Goal: Transaction & Acquisition: Purchase product/service

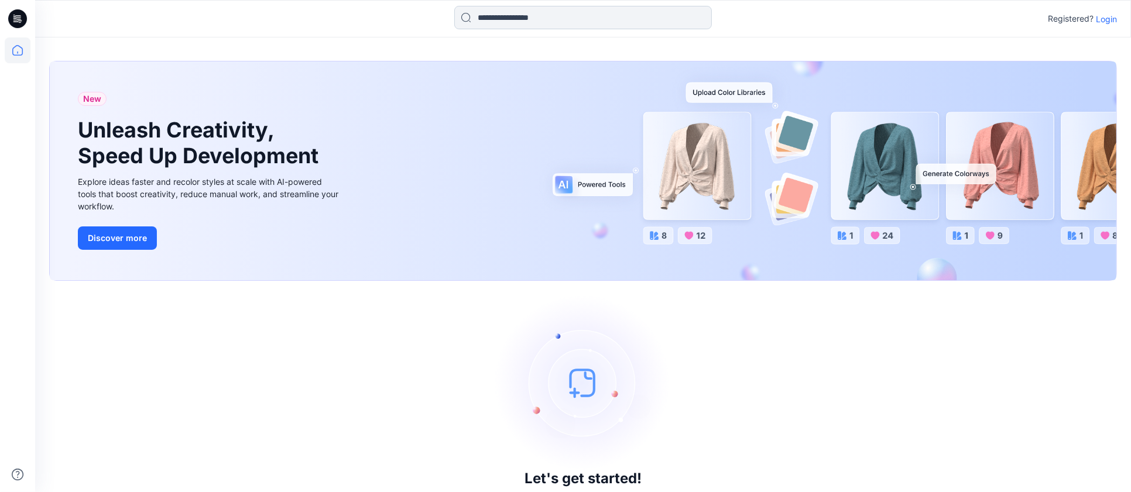
click at [666, 23] on input at bounding box center [583, 17] width 258 height 23
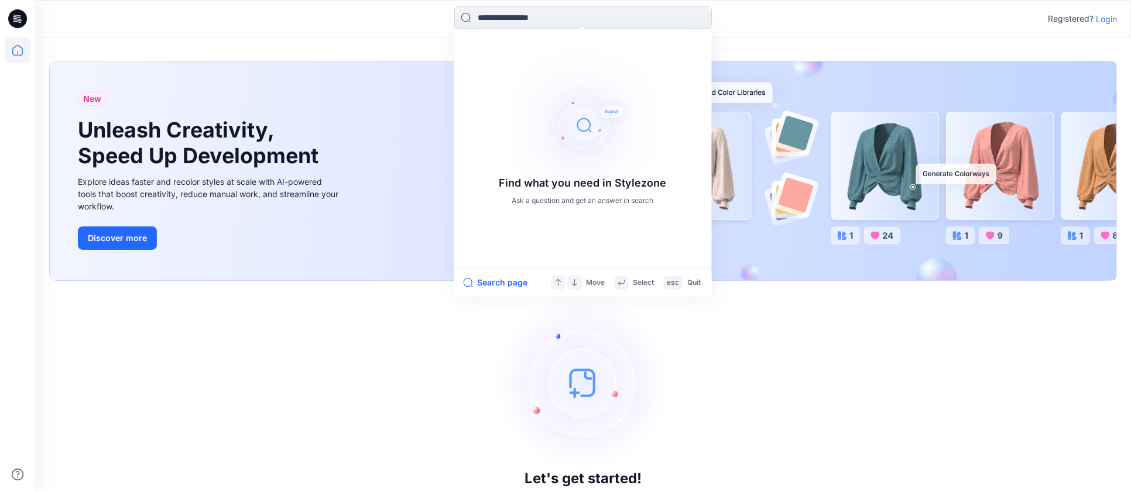
paste input "******"
type input "******"
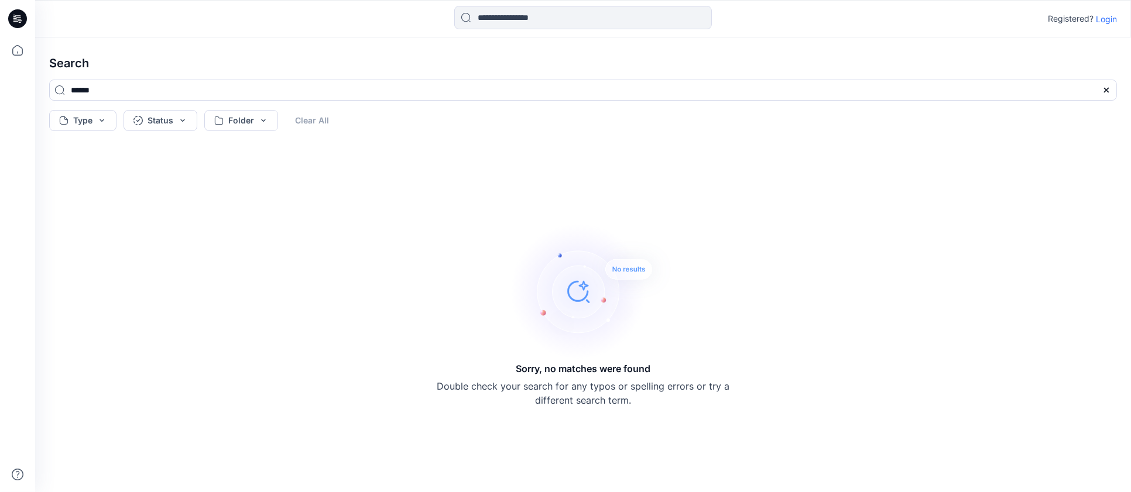
drag, startPoint x: 1104, startPoint y: 17, endPoint x: 1096, endPoint y: 36, distance: 20.7
click at [1104, 17] on p "Login" at bounding box center [1106, 19] width 21 height 12
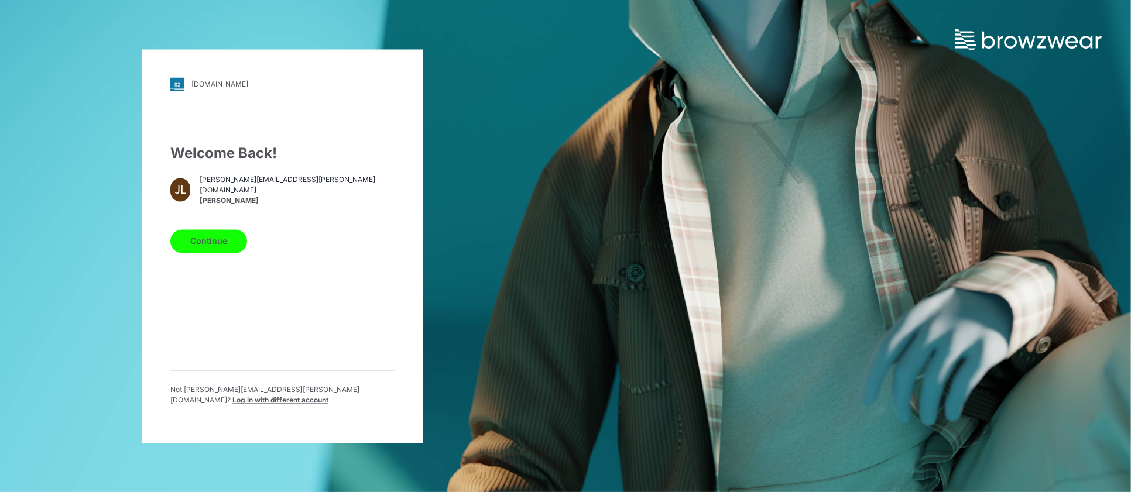
click at [211, 194] on span "joe.levy@puma.com" at bounding box center [297, 185] width 195 height 21
click at [218, 253] on button "Continue" at bounding box center [208, 240] width 77 height 23
click at [221, 241] on button "Continue" at bounding box center [208, 240] width 77 height 23
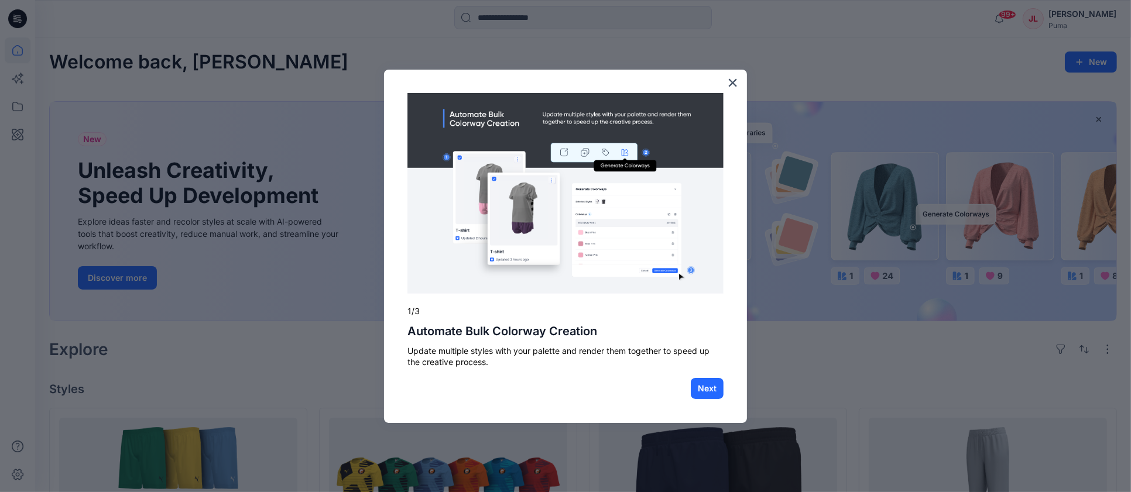
click at [732, 90] on button "×" at bounding box center [732, 82] width 11 height 19
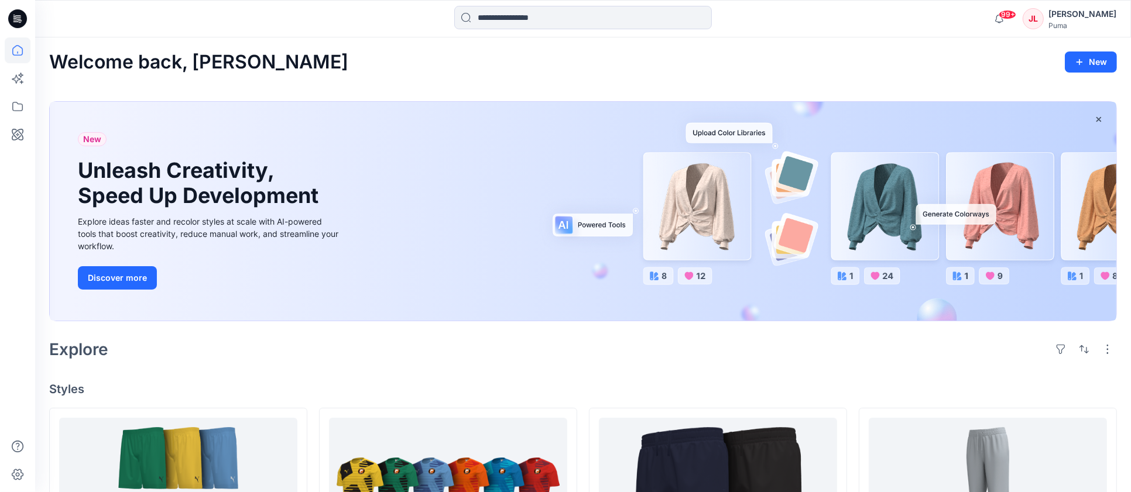
click at [585, 24] on input at bounding box center [583, 17] width 258 height 23
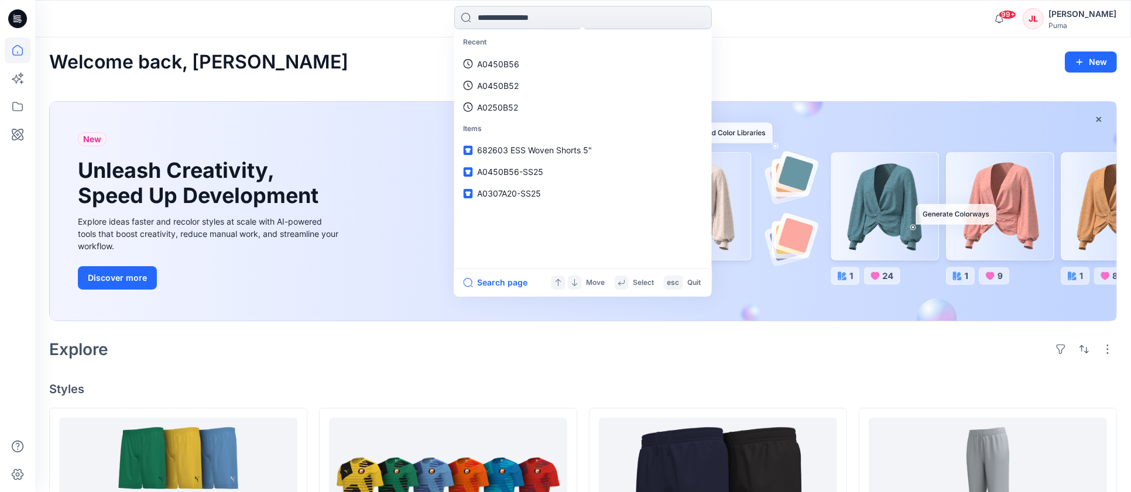
paste input "******"
type input "******"
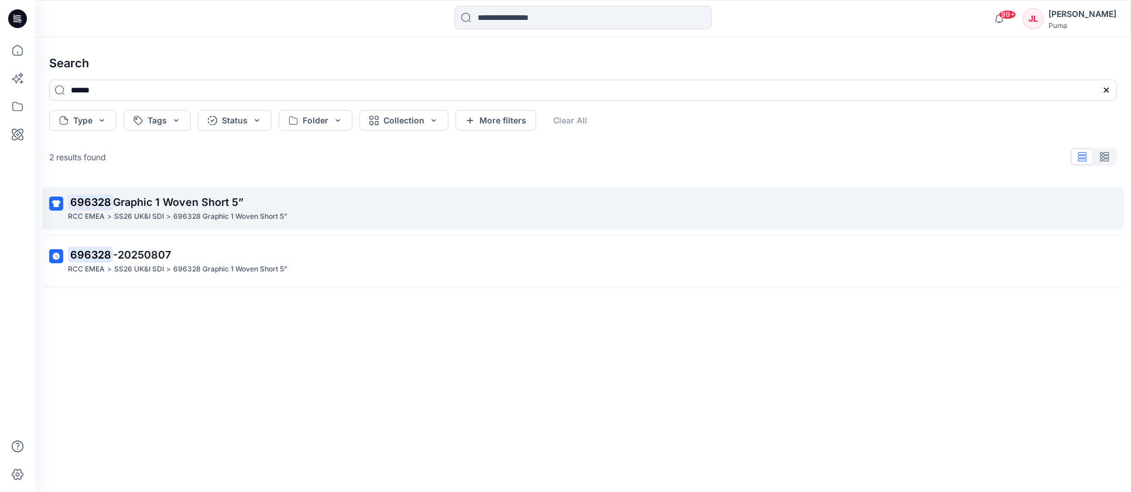
click at [174, 200] on span "Graphic 1 Woven Short 5”" at bounding box center [178, 202] width 131 height 12
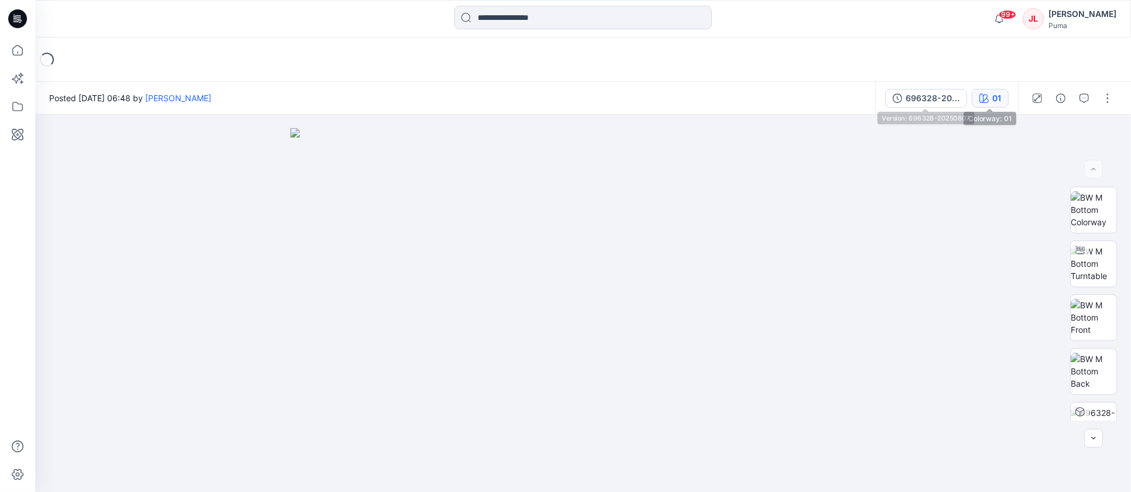
click at [982, 95] on icon "button" at bounding box center [983, 98] width 9 height 9
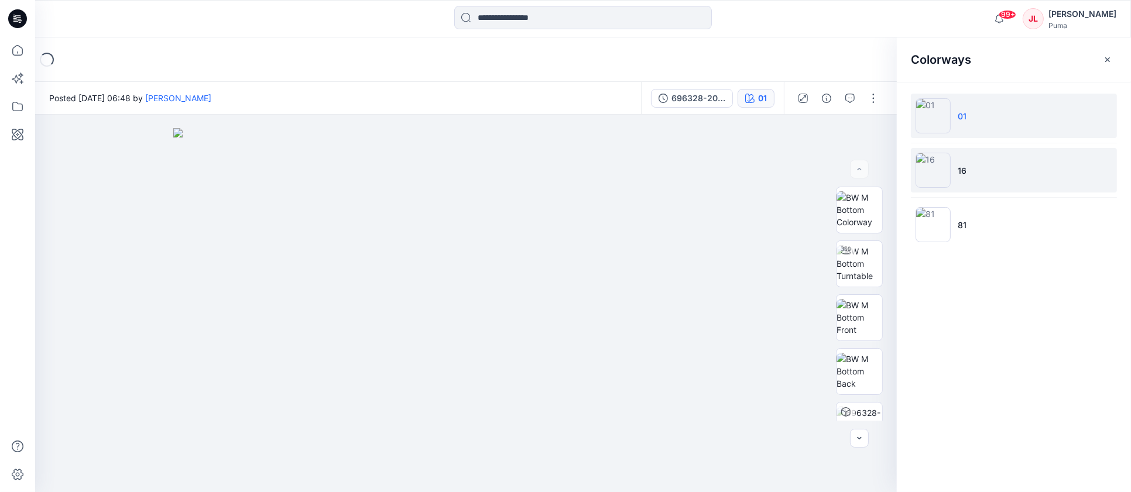
click at [973, 180] on li "16" at bounding box center [1014, 170] width 206 height 44
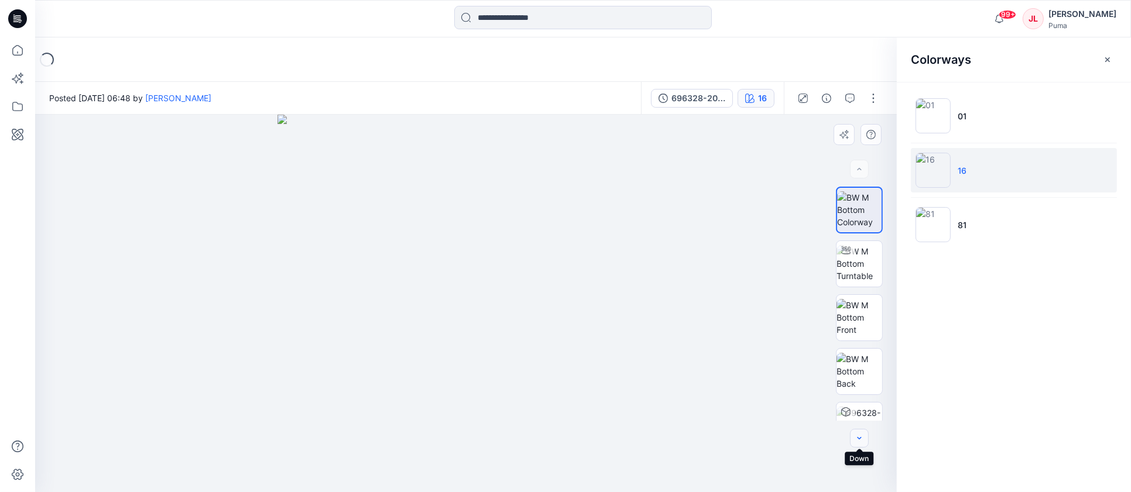
click at [860, 438] on icon "button" at bounding box center [859, 438] width 4 height 2
click at [867, 405] on div at bounding box center [859, 304] width 47 height 234
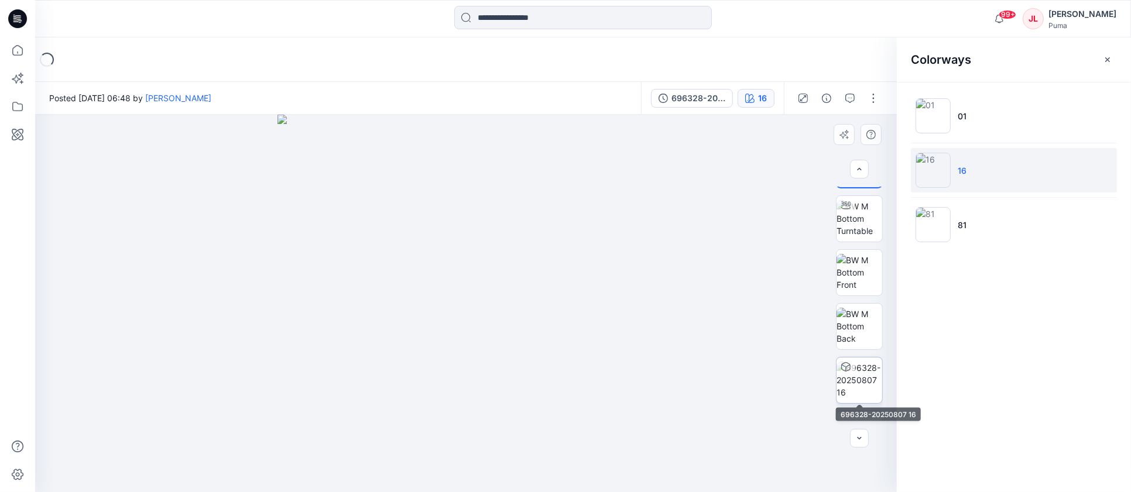
click at [869, 383] on img at bounding box center [859, 380] width 46 height 37
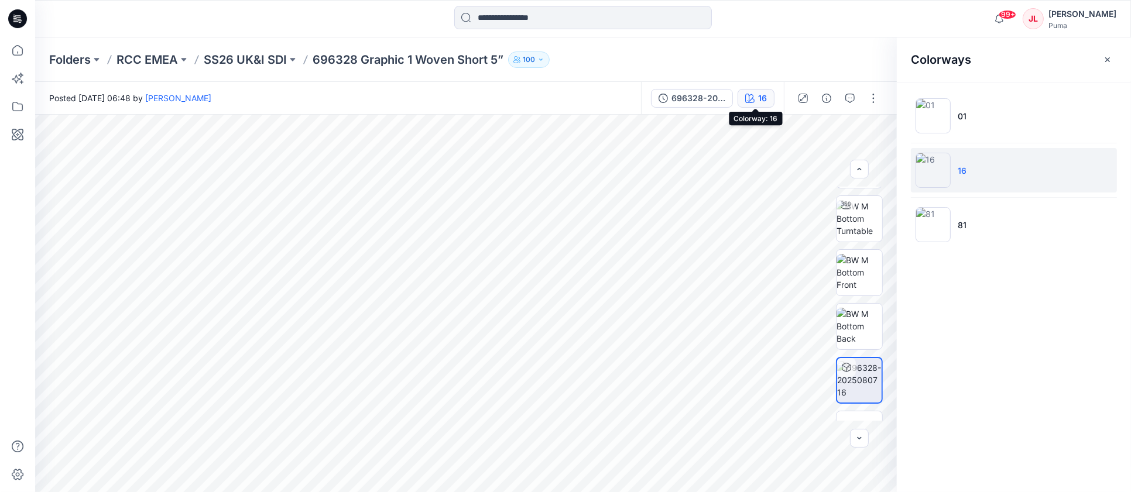
click at [751, 95] on icon "button" at bounding box center [749, 98] width 9 height 9
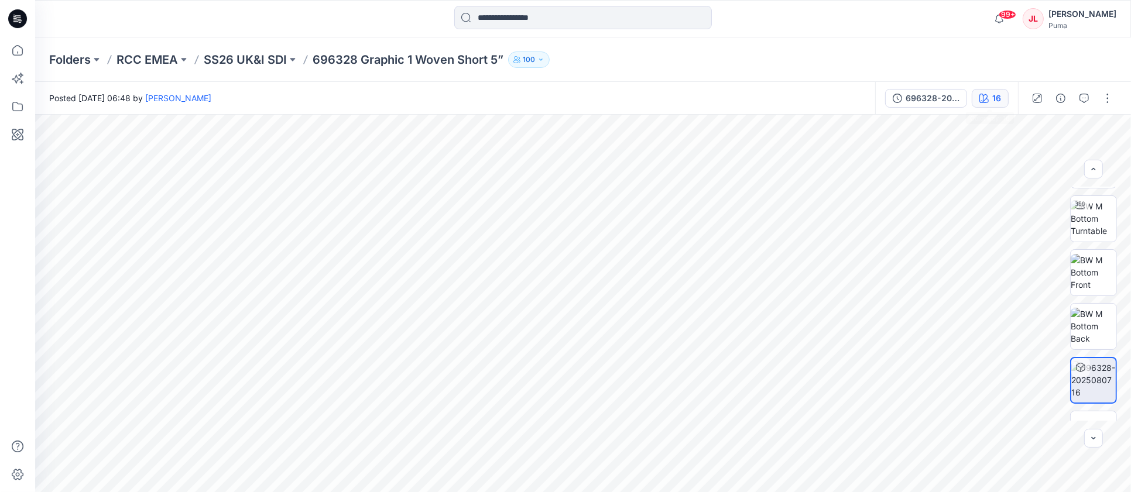
click at [992, 94] on div "16" at bounding box center [996, 98] width 9 height 13
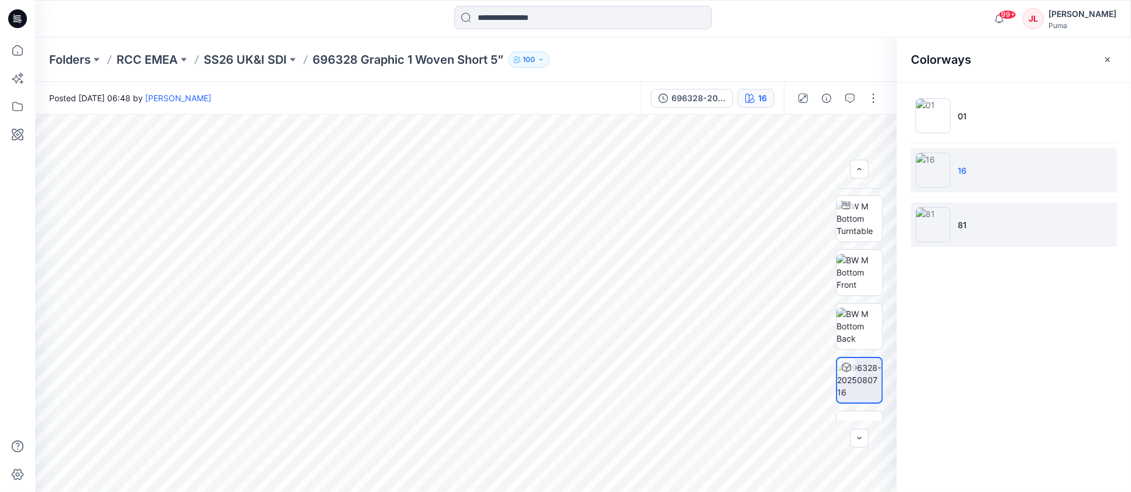
drag, startPoint x: 942, startPoint y: 231, endPoint x: 934, endPoint y: 232, distance: 7.6
click at [939, 232] on img at bounding box center [932, 224] width 35 height 35
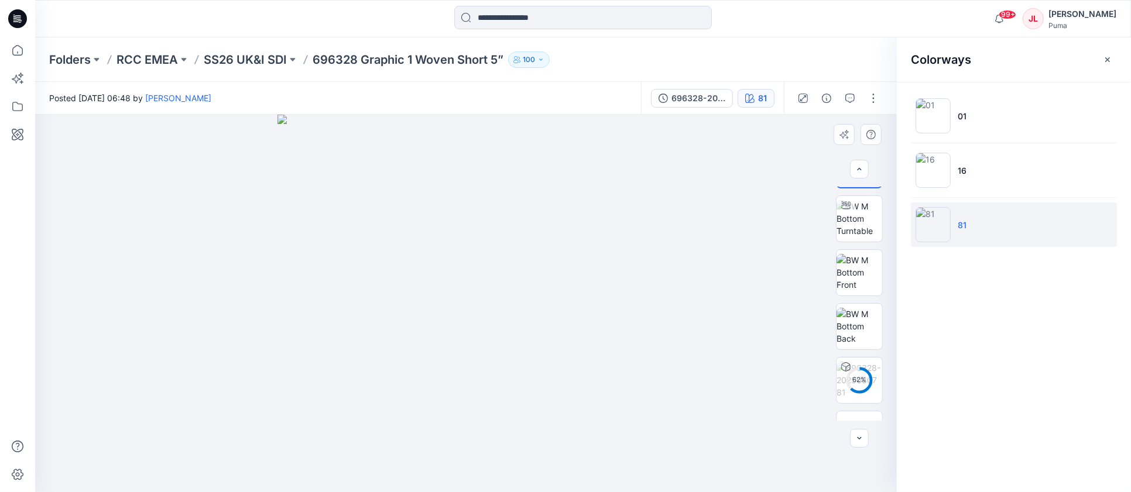
drag, startPoint x: 488, startPoint y: 251, endPoint x: 753, endPoint y: 260, distance: 265.3
click at [753, 260] on div at bounding box center [466, 304] width 862 height 378
click at [858, 440] on icon "button" at bounding box center [859, 438] width 9 height 9
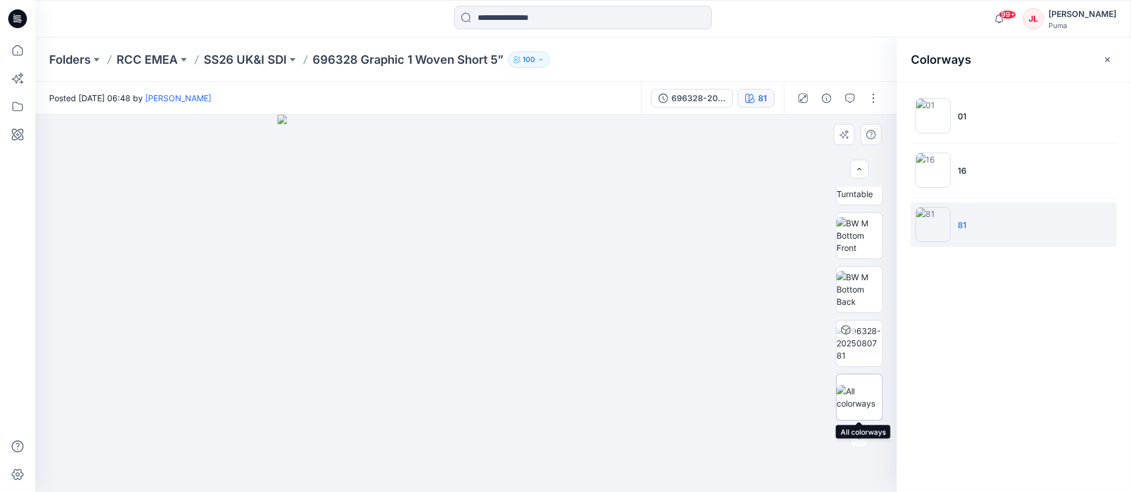
click at [866, 409] on img at bounding box center [859, 397] width 46 height 25
